Goal: Information Seeking & Learning: Check status

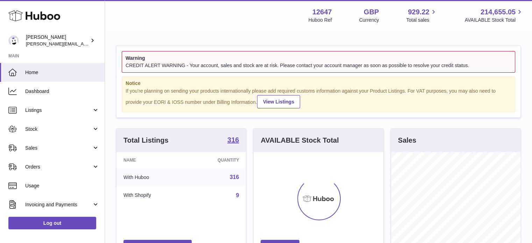
scroll to position [109, 130]
click at [60, 136] on link "Stock" at bounding box center [52, 129] width 105 height 19
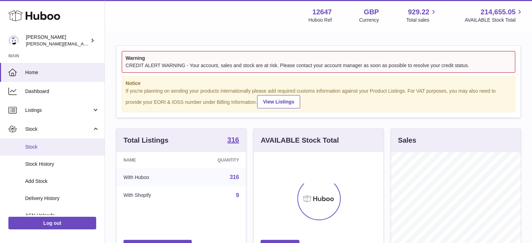
click at [56, 149] on span "Stock" at bounding box center [62, 147] width 74 height 7
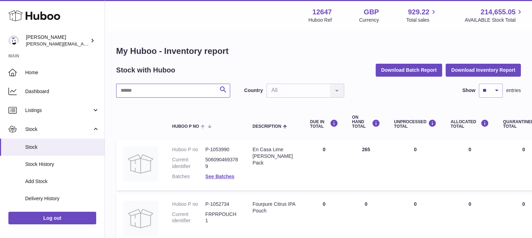
click at [165, 96] on input "text" at bounding box center [173, 91] width 114 height 14
type input "*********"
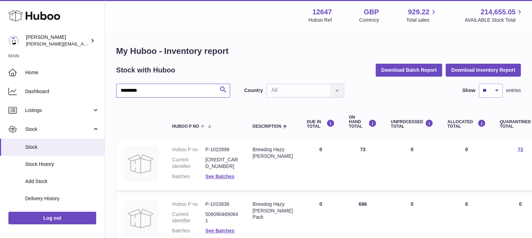
scroll to position [35, 0]
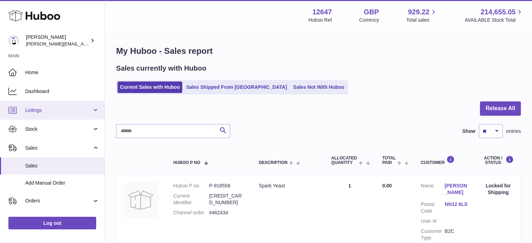
click at [43, 105] on link "Listings" at bounding box center [52, 110] width 105 height 19
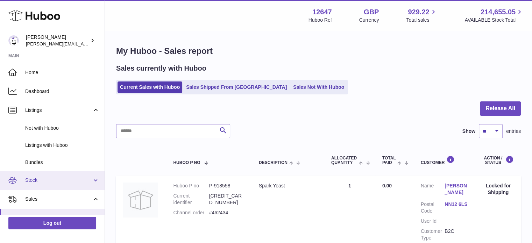
click at [46, 175] on link "Stock" at bounding box center [52, 180] width 105 height 19
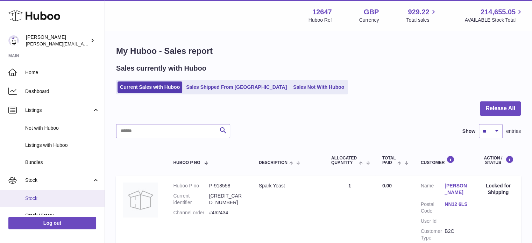
click at [45, 191] on link "Stock" at bounding box center [52, 198] width 105 height 17
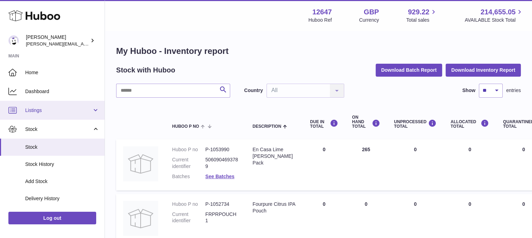
click at [46, 115] on link "Listings" at bounding box center [52, 110] width 105 height 19
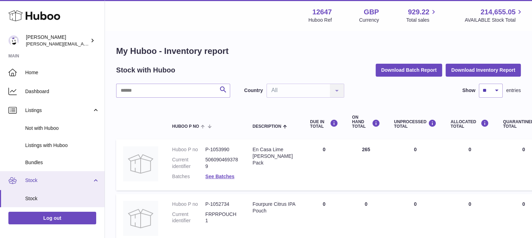
click at [50, 185] on link "Stock" at bounding box center [52, 180] width 105 height 19
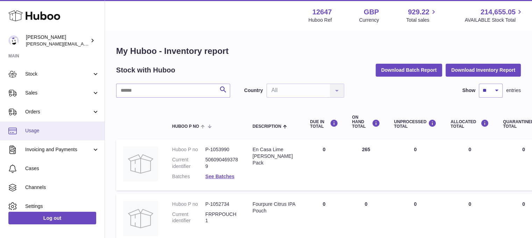
scroll to position [125, 0]
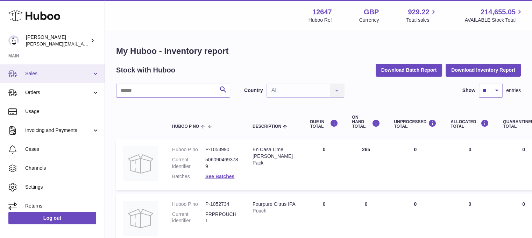
click at [35, 75] on span "Sales" at bounding box center [58, 73] width 67 height 7
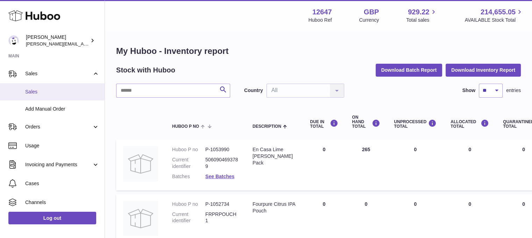
click at [35, 91] on span "Sales" at bounding box center [62, 91] width 74 height 7
click at [33, 95] on link "Sales" at bounding box center [52, 91] width 105 height 17
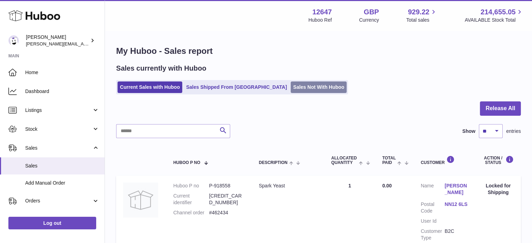
click at [295, 88] on link "Sales Not With Huboo" at bounding box center [318, 87] width 56 height 12
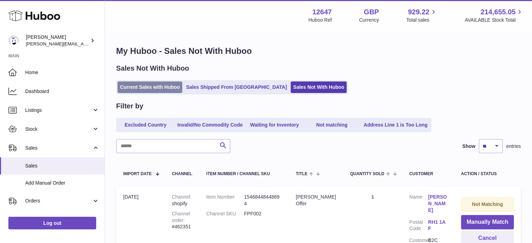
click at [147, 83] on link "Current Sales with Huboo" at bounding box center [149, 87] width 65 height 12
